Goal: Information Seeking & Learning: Learn about a topic

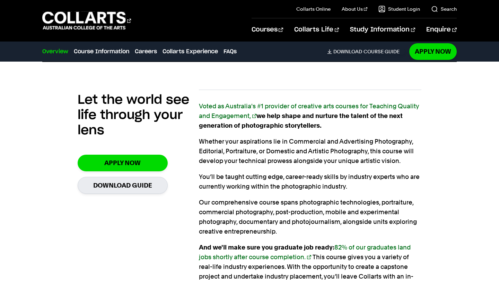
scroll to position [431, 0]
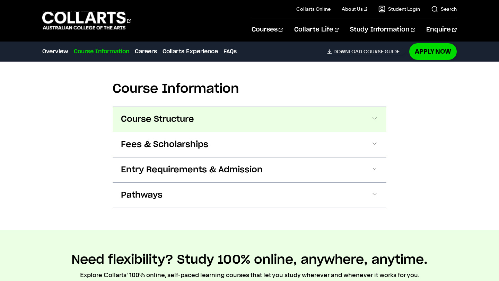
click at [162, 107] on button "Course Structure" at bounding box center [249, 119] width 273 height 25
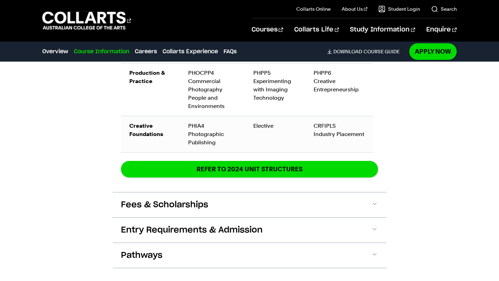
scroll to position [1308, 0]
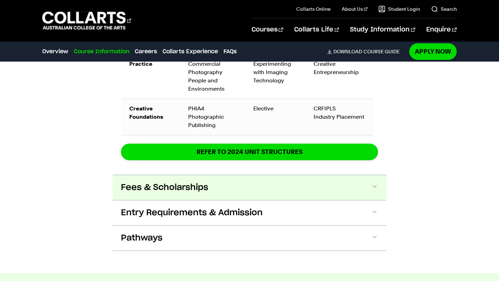
click at [280, 175] on button "Fees & Scholarships" at bounding box center [249, 187] width 273 height 25
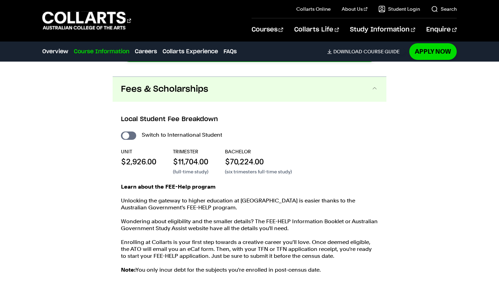
scroll to position [1407, 0]
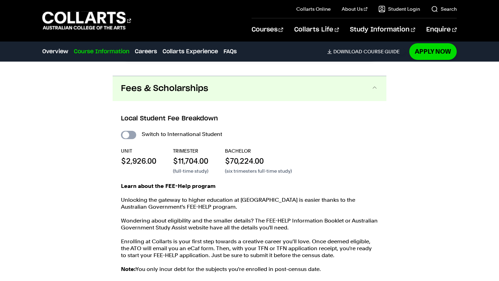
click at [127, 131] on input "International Student" at bounding box center [128, 135] width 15 height 8
checkbox input "true"
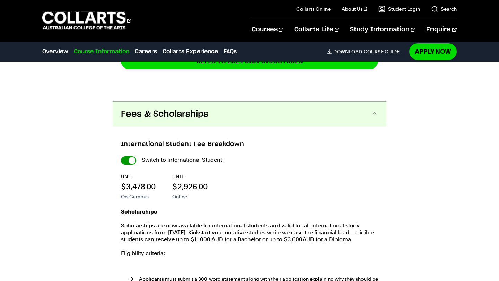
click at [131, 156] on input "International Student" at bounding box center [128, 160] width 15 height 8
checkbox input "false"
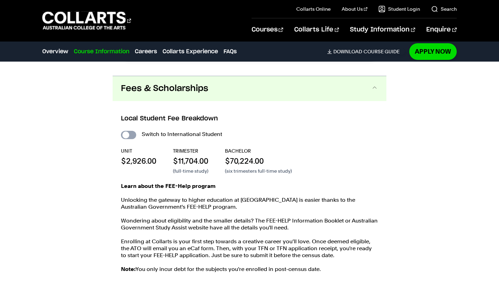
click at [124, 131] on input "International Student" at bounding box center [128, 135] width 15 height 8
checkbox input "true"
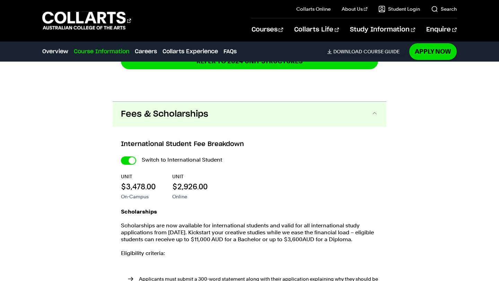
click at [125, 155] on div "Switch to International Student" at bounding box center [249, 160] width 257 height 10
click at [131, 156] on input "International Student" at bounding box center [128, 160] width 15 height 8
checkbox input "false"
